Goal: Task Accomplishment & Management: Use online tool/utility

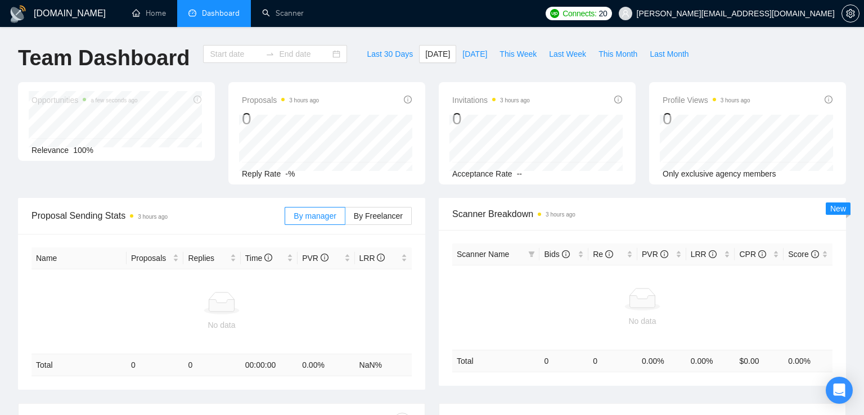
type input "[DATE]"
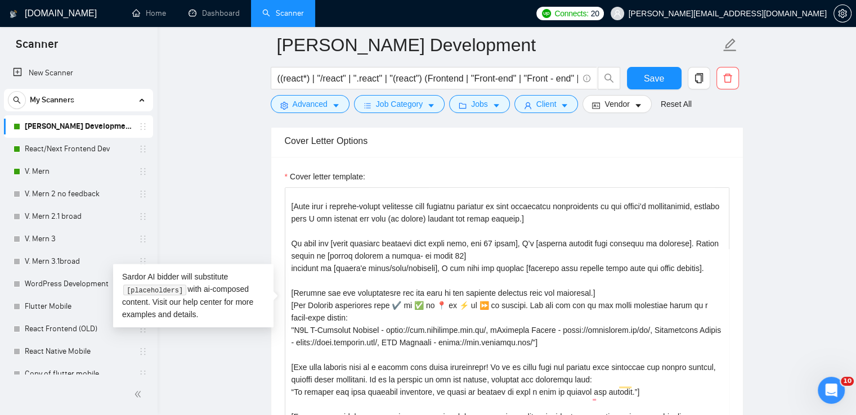
scroll to position [225, 0]
